Goal: Information Seeking & Learning: Learn about a topic

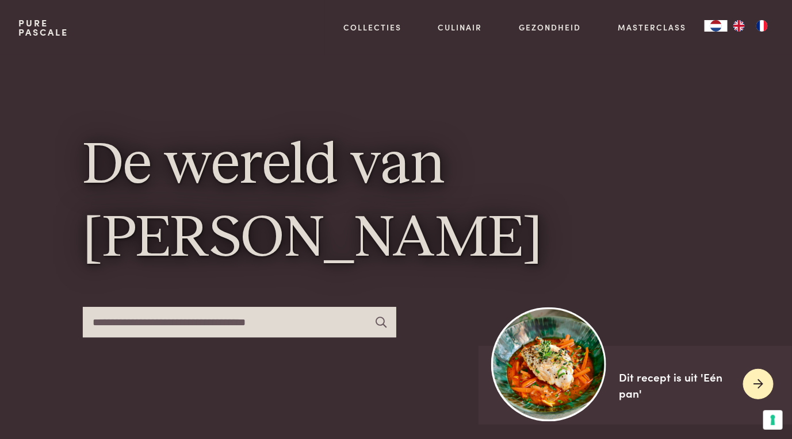
click at [656, 377] on div "Dit recept is uit 'Eén pan'" at bounding box center [676, 385] width 115 height 33
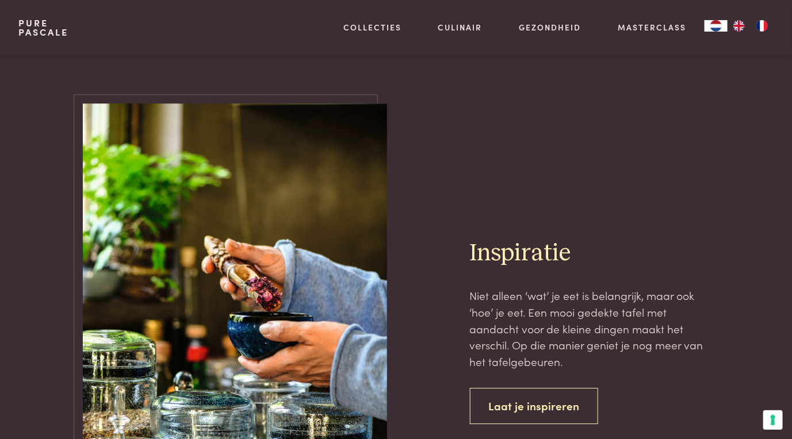
scroll to position [4311, 0]
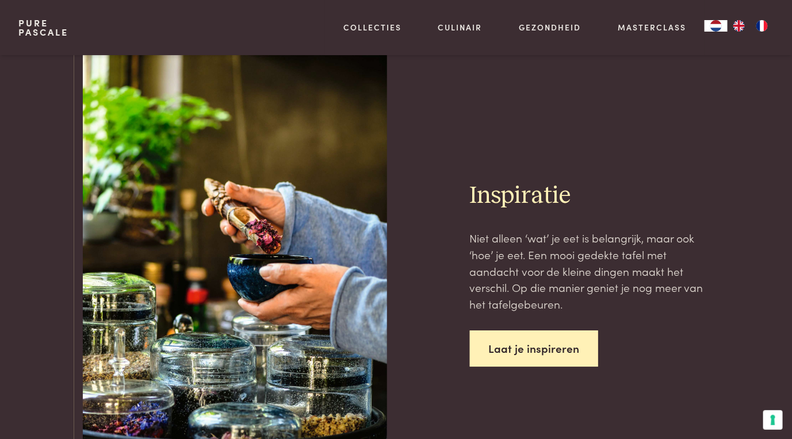
click at [515, 331] on link "Laat je inspireren" at bounding box center [534, 349] width 129 height 36
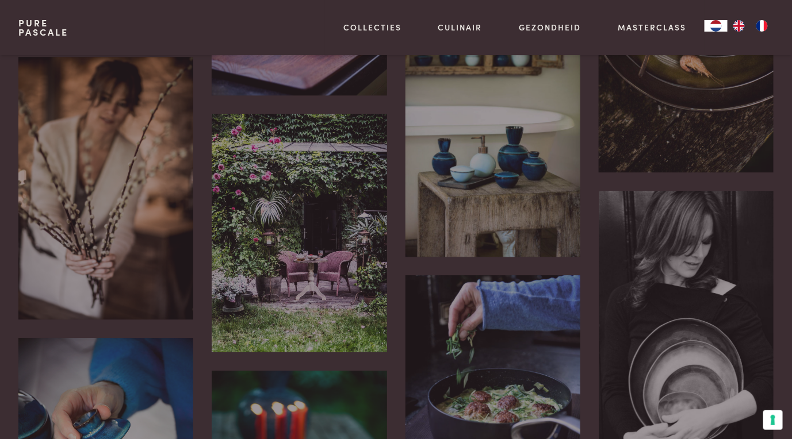
scroll to position [919, 0]
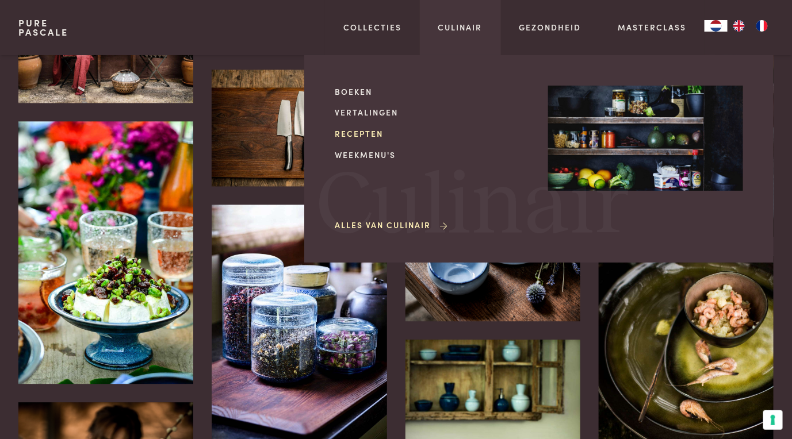
click at [360, 130] on link "Recepten" at bounding box center [432, 134] width 195 height 12
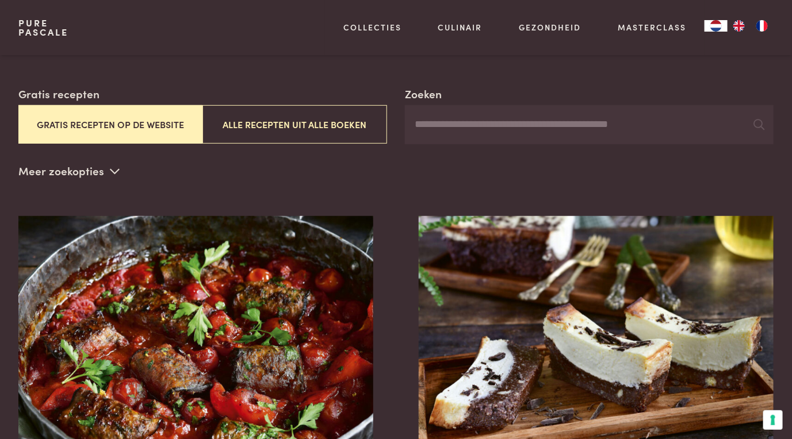
scroll to position [287, 0]
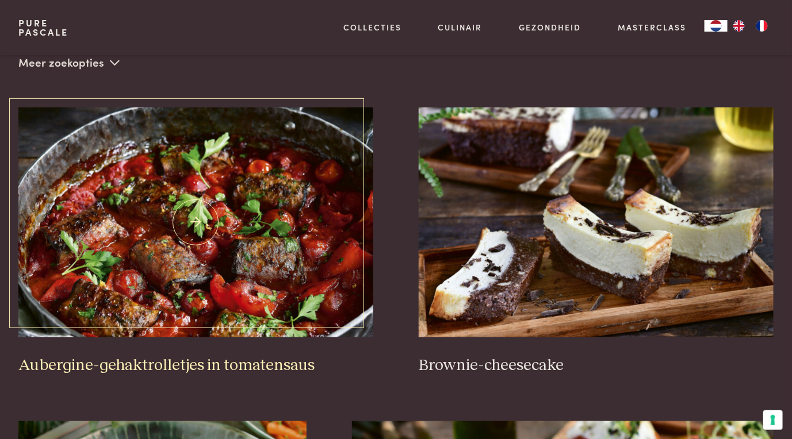
click at [208, 215] on img at bounding box center [195, 222] width 355 height 230
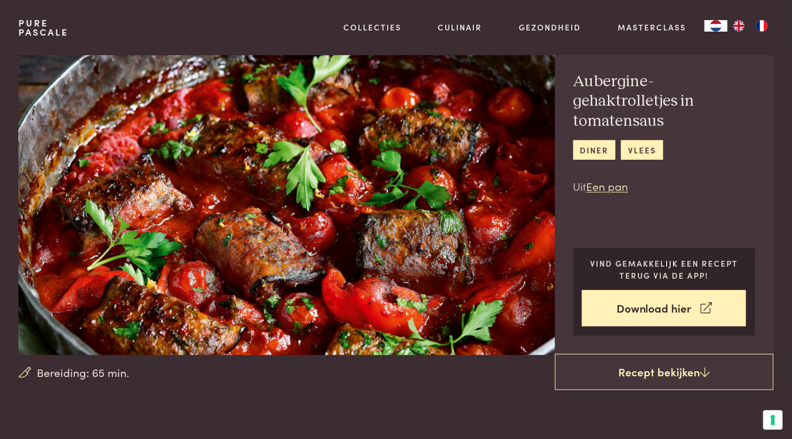
scroll to position [57, 0]
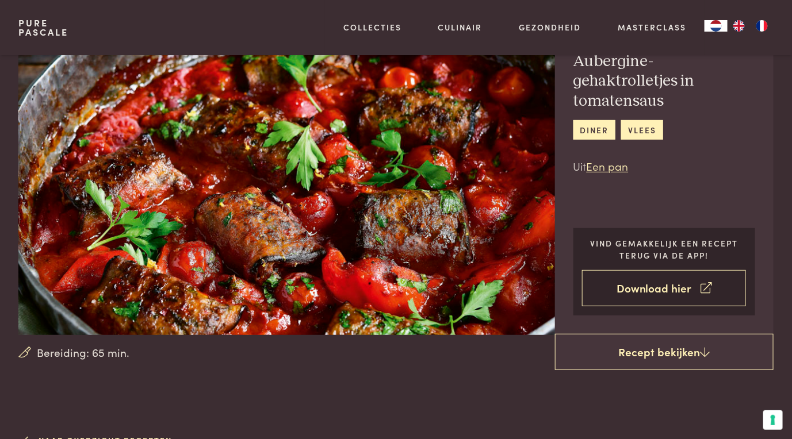
click at [639, 287] on link "Download hier" at bounding box center [664, 288] width 164 height 36
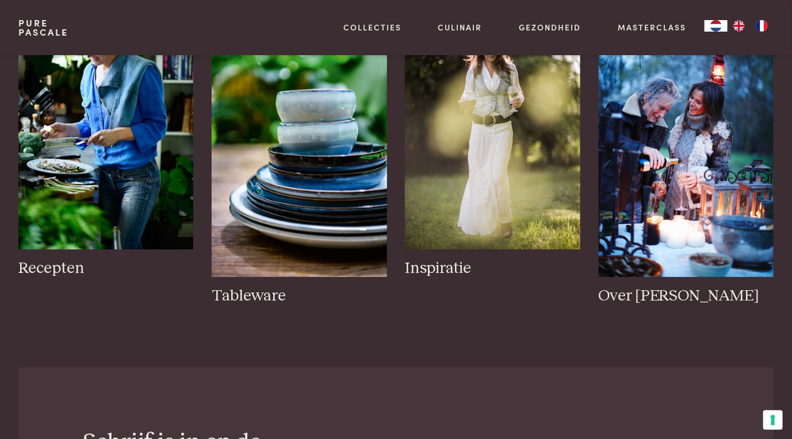
scroll to position [1380, 0]
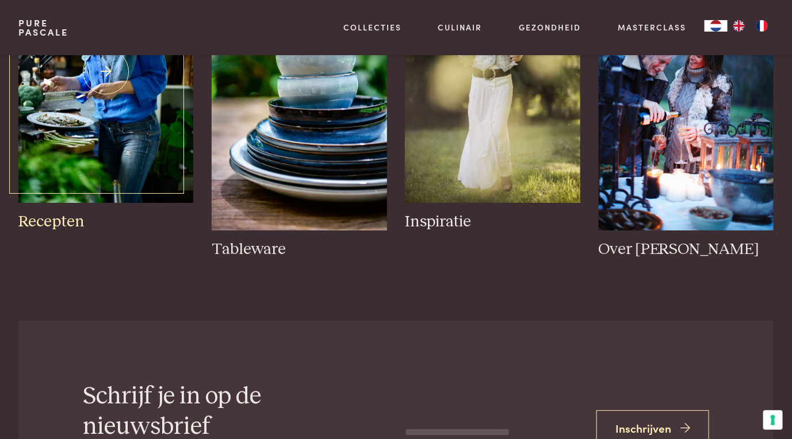
click at [128, 145] on img at bounding box center [105, 71] width 175 height 263
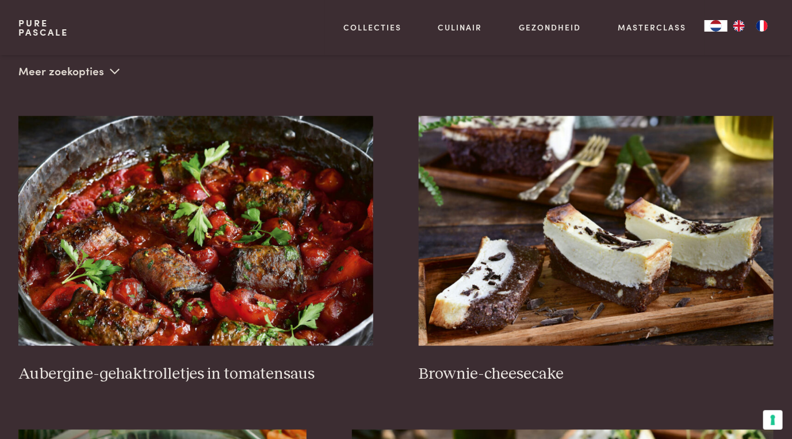
scroll to position [287, 0]
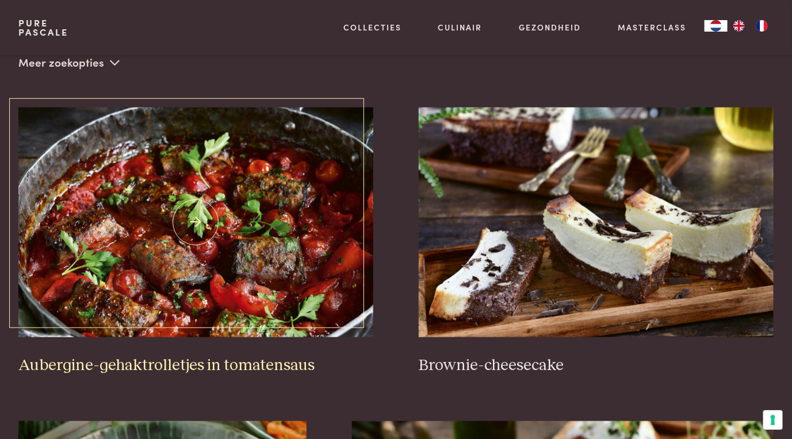
click at [209, 231] on img at bounding box center [195, 222] width 355 height 230
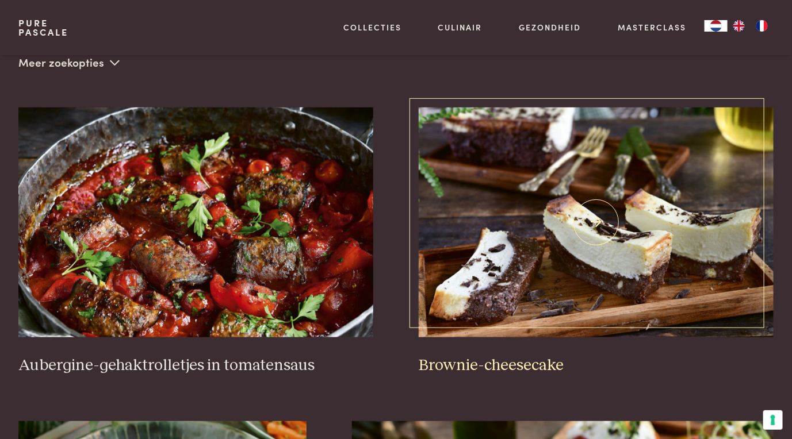
click at [536, 199] on img at bounding box center [595, 222] width 355 height 230
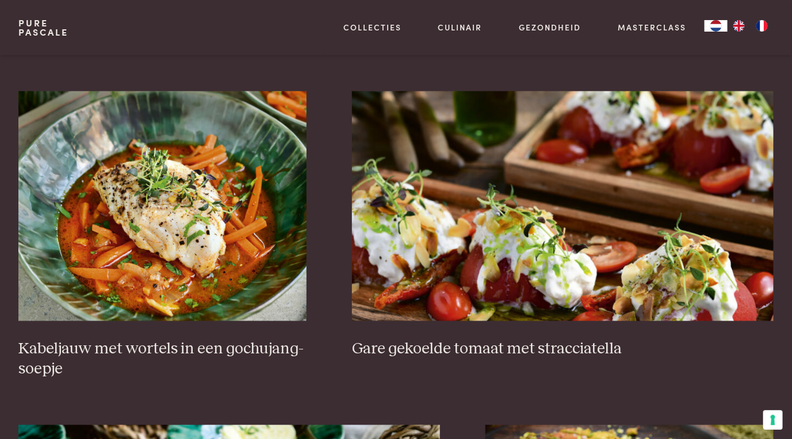
scroll to position [632, 0]
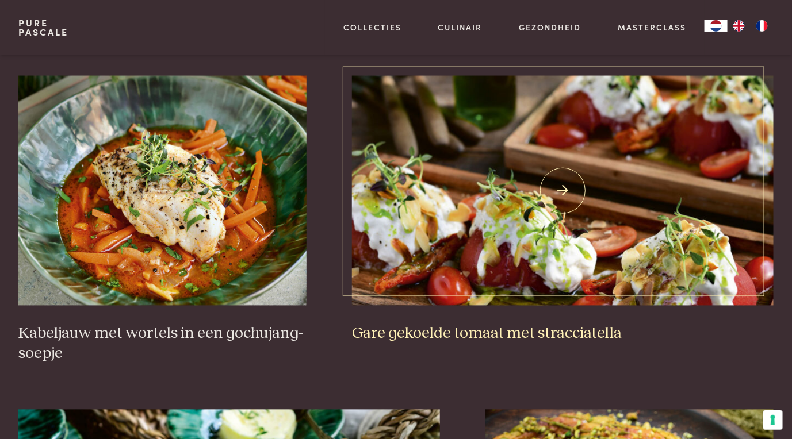
click at [500, 209] on img at bounding box center [562, 191] width 421 height 230
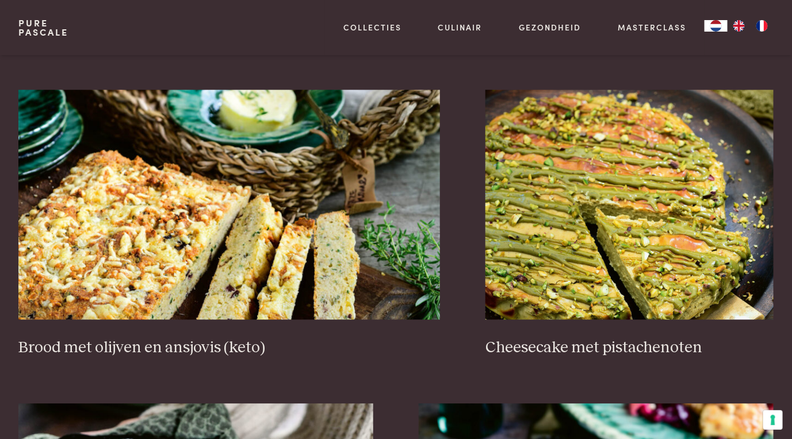
scroll to position [977, 0]
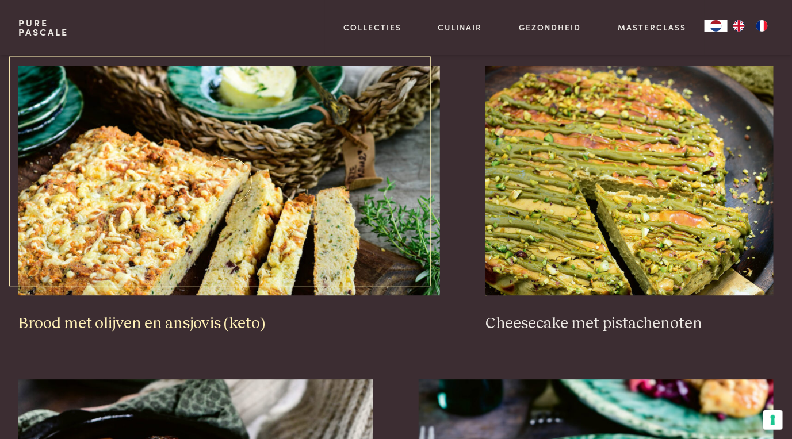
click at [162, 225] on img at bounding box center [228, 181] width 421 height 230
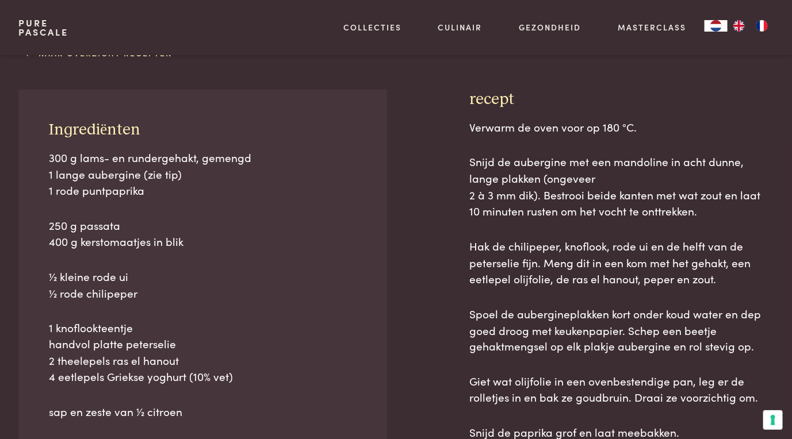
scroll to position [287, 0]
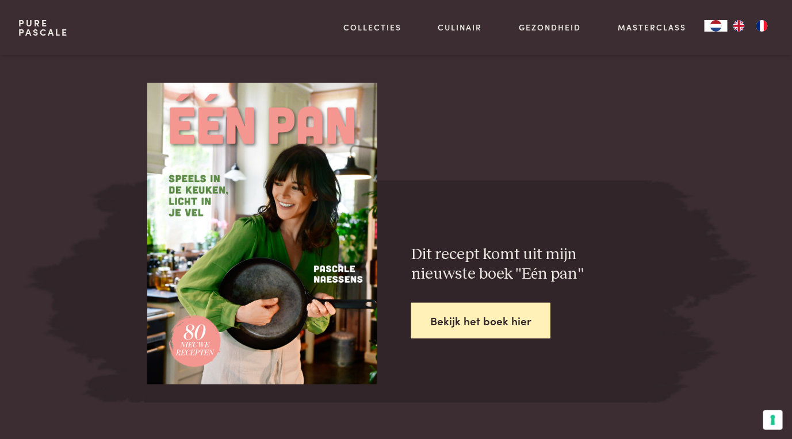
scroll to position [1610, 0]
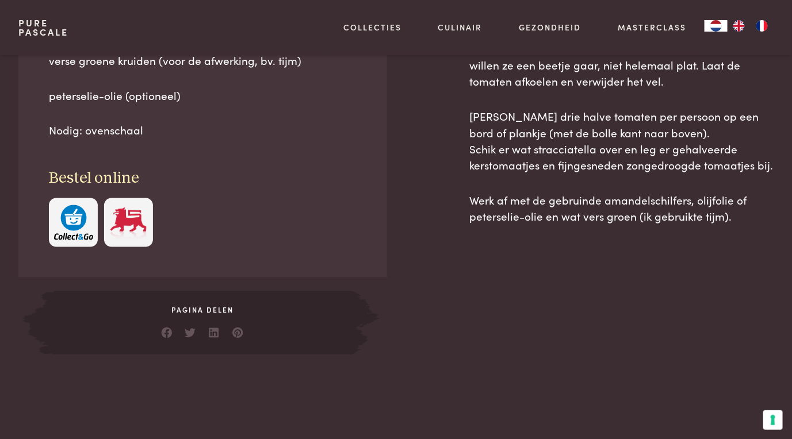
scroll to position [632, 0]
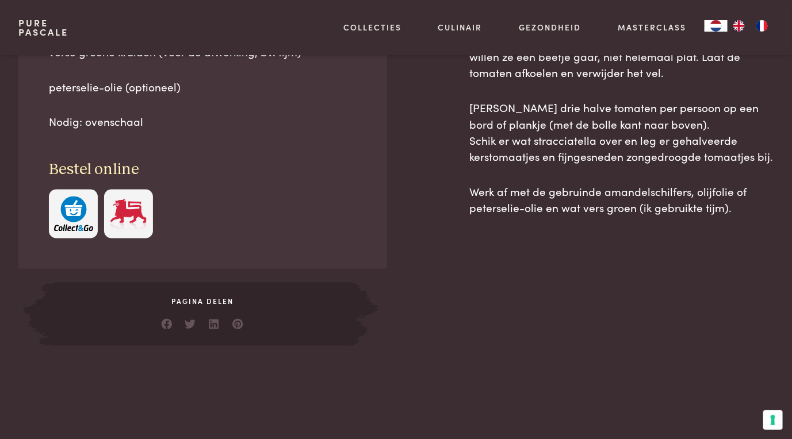
drag, startPoint x: 7, startPoint y: 60, endPoint x: 749, endPoint y: 213, distance: 757.3
copy main "Bereiding: 20 min. Gare gekoelde tomaat met stracciatella keto lunch Vind gemak…"
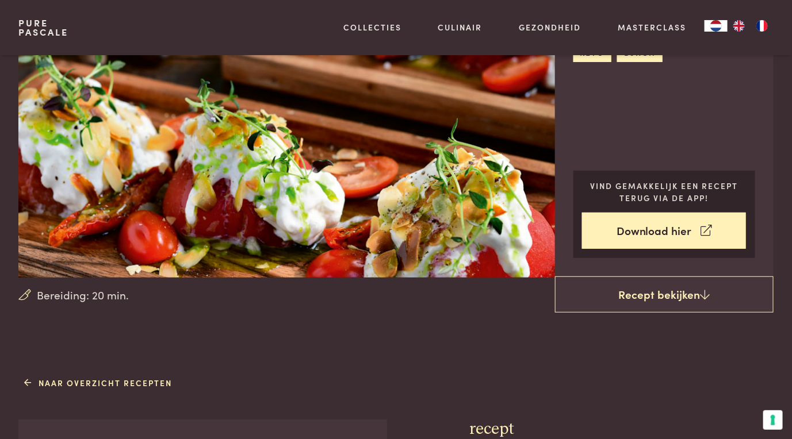
scroll to position [0, 0]
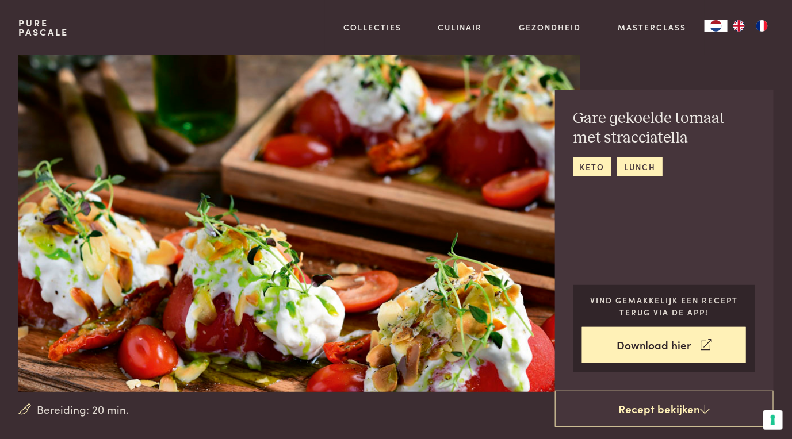
click at [452, 282] on img at bounding box center [299, 223] width 562 height 337
click at [121, 29] on div "Pure Pascale Collecties Kitchenware Tableware Bathroom Interior Inspiratie Alle…" at bounding box center [395, 27] width 755 height 55
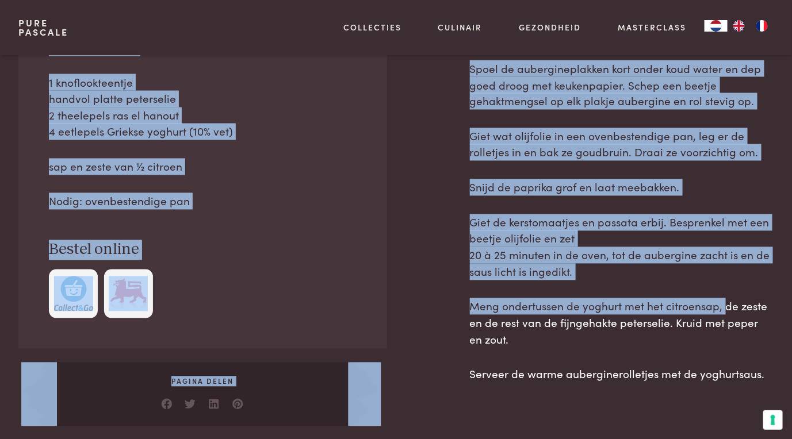
scroll to position [747, 0]
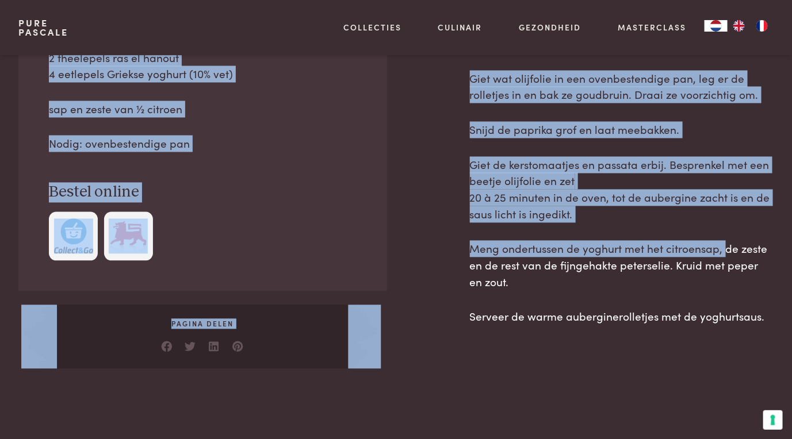
drag, startPoint x: 9, startPoint y: 59, endPoint x: 773, endPoint y: 313, distance: 804.6
copy main "Bereiding: 65 min. Aubergine-gehaktrolletjes in tomatensaus diner vlees Uit Een…"
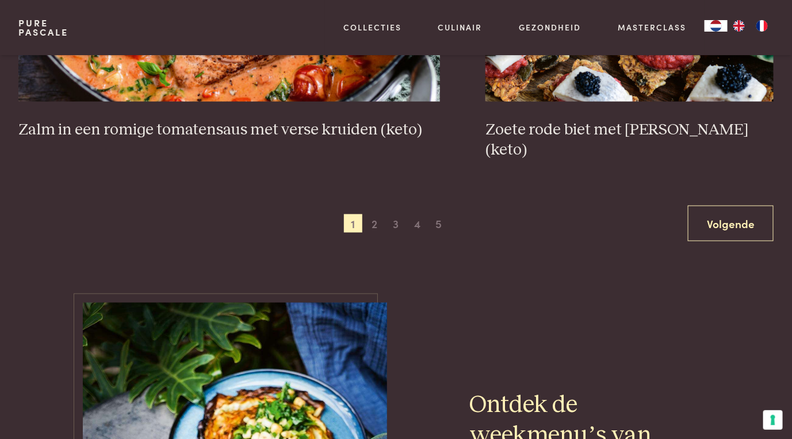
scroll to position [2184, 0]
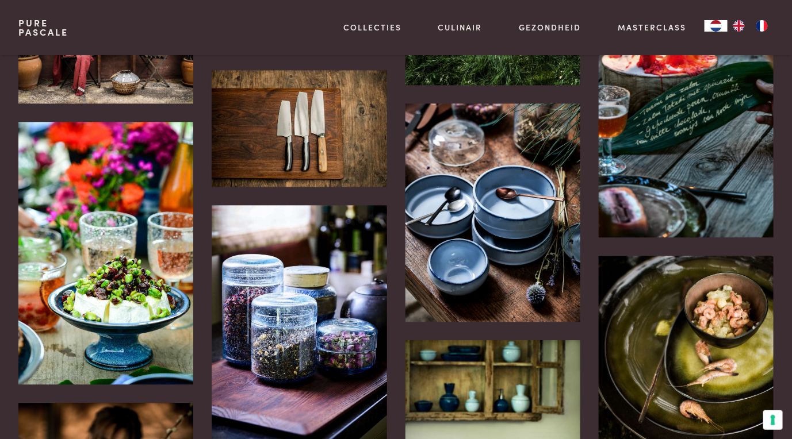
scroll to position [632, 0]
